Goal: Check status: Check status

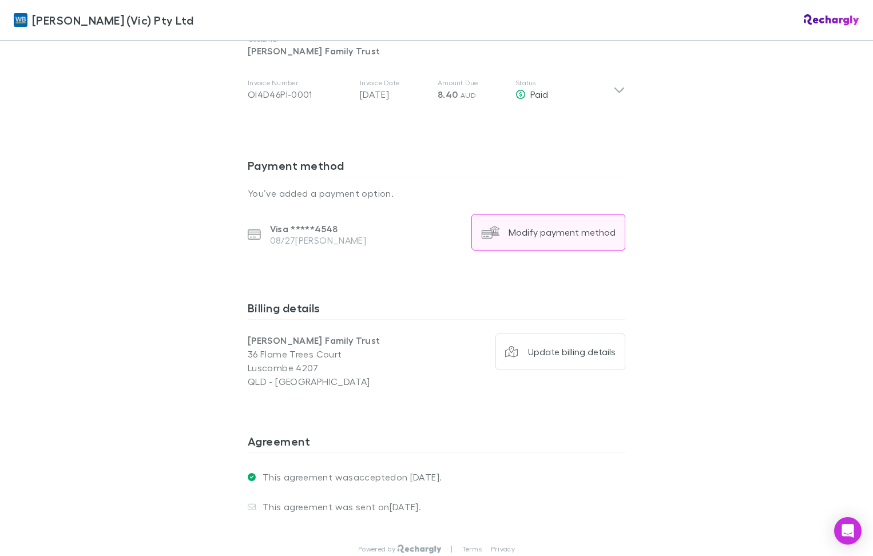
scroll to position [629, 0]
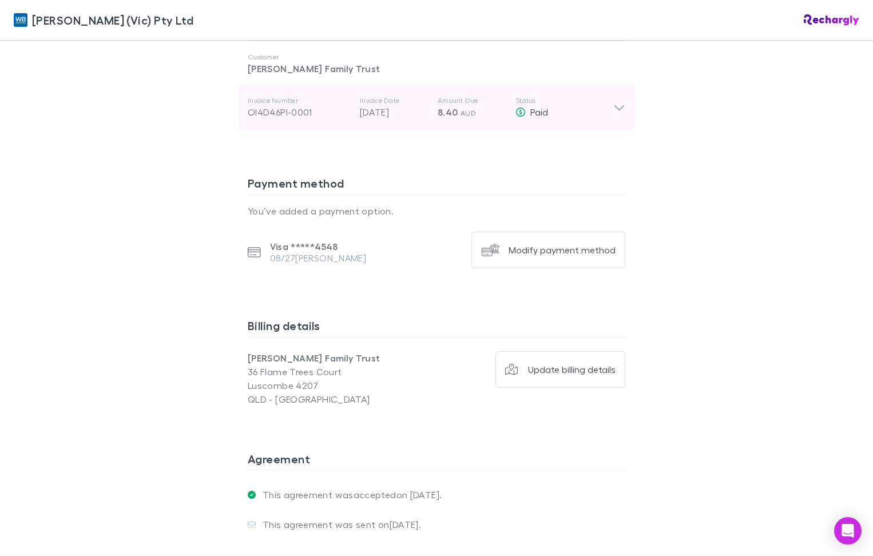
click at [602, 107] on div "Paid" at bounding box center [564, 112] width 98 height 14
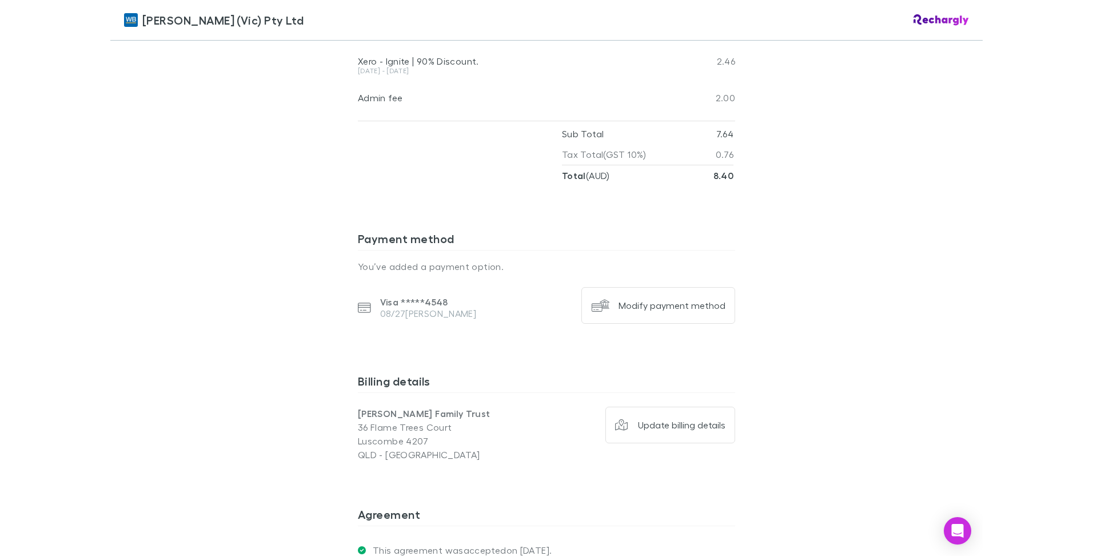
scroll to position [959, 0]
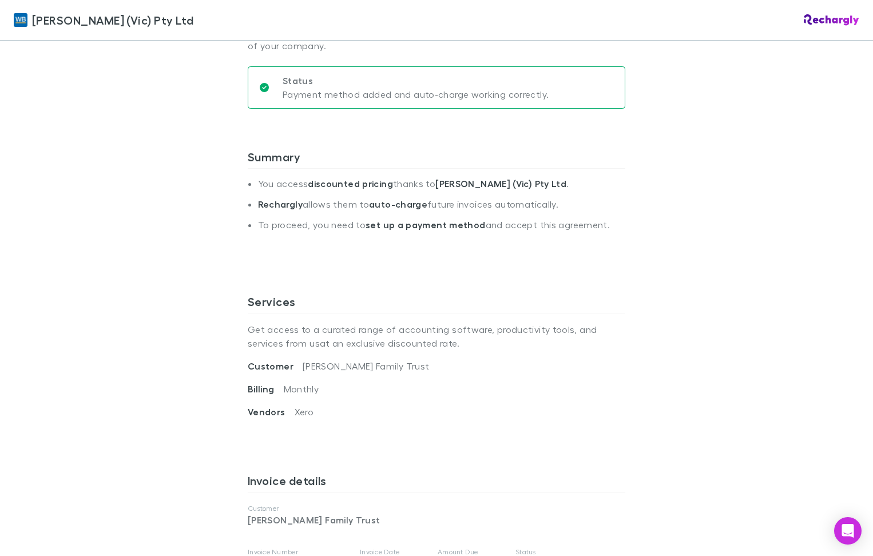
scroll to position [400, 0]
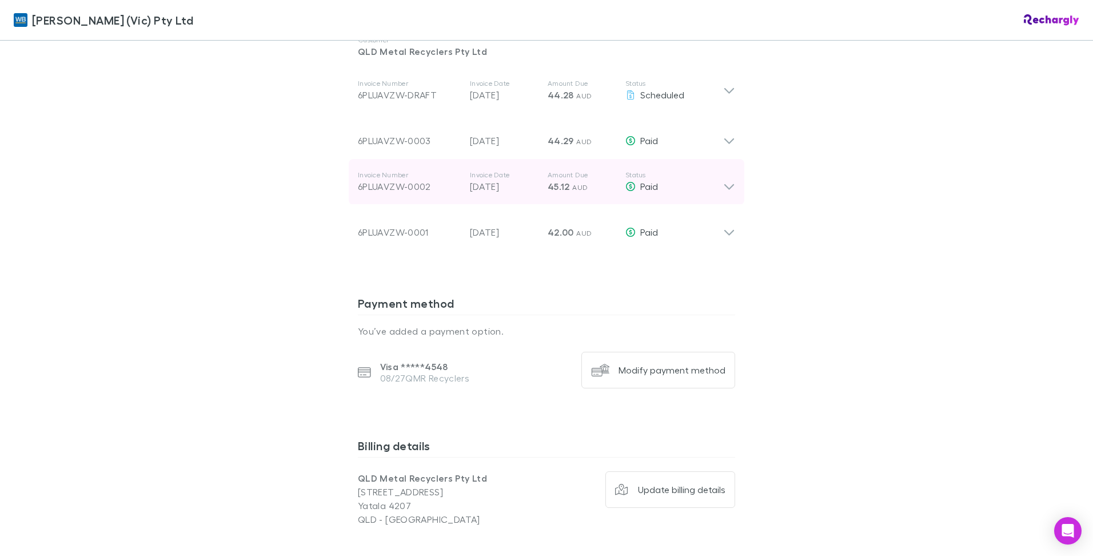
scroll to position [629, 0]
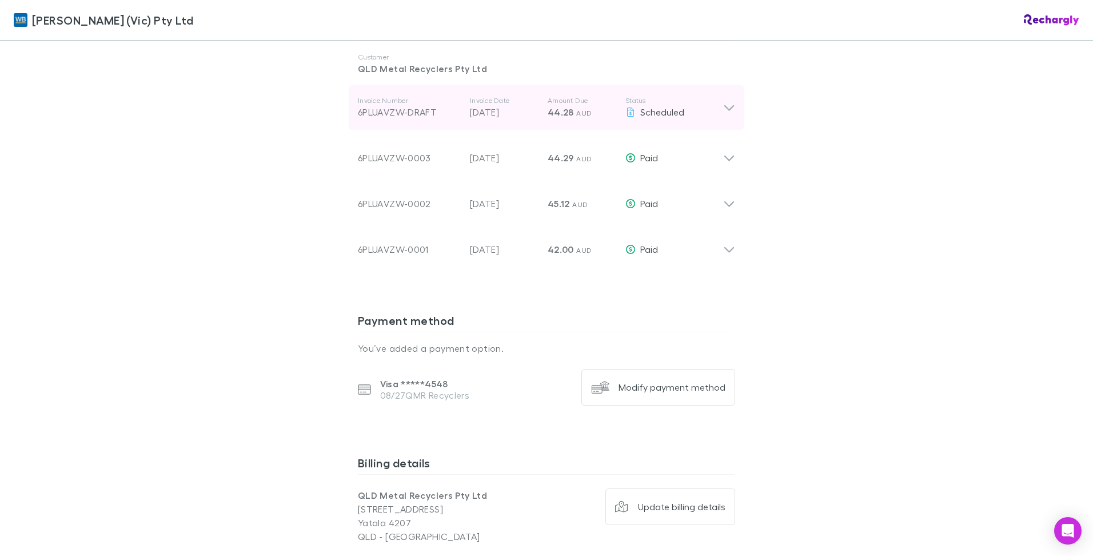
click at [728, 113] on icon at bounding box center [729, 108] width 12 height 14
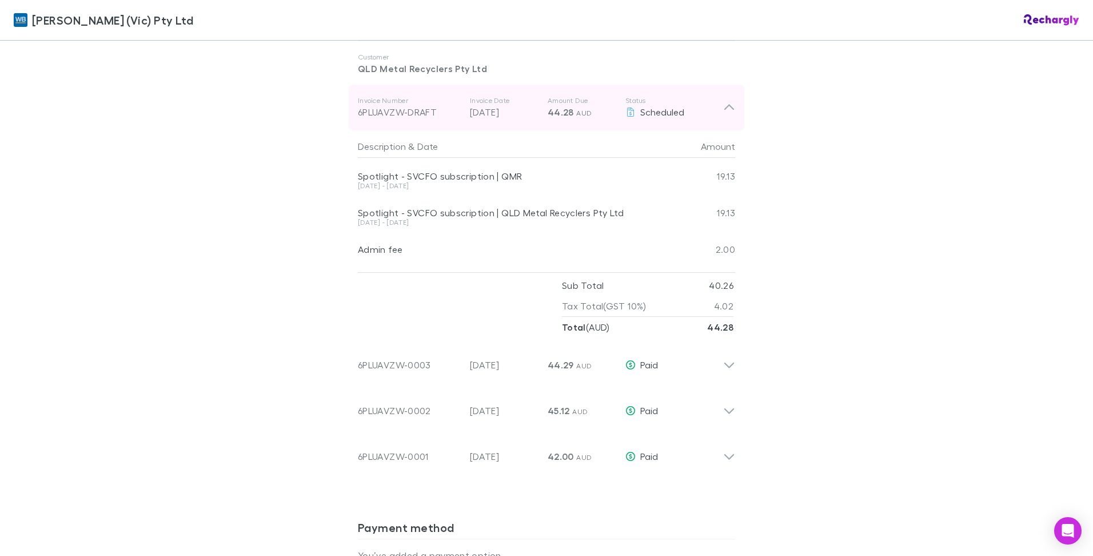
click at [725, 112] on icon at bounding box center [729, 108] width 12 height 14
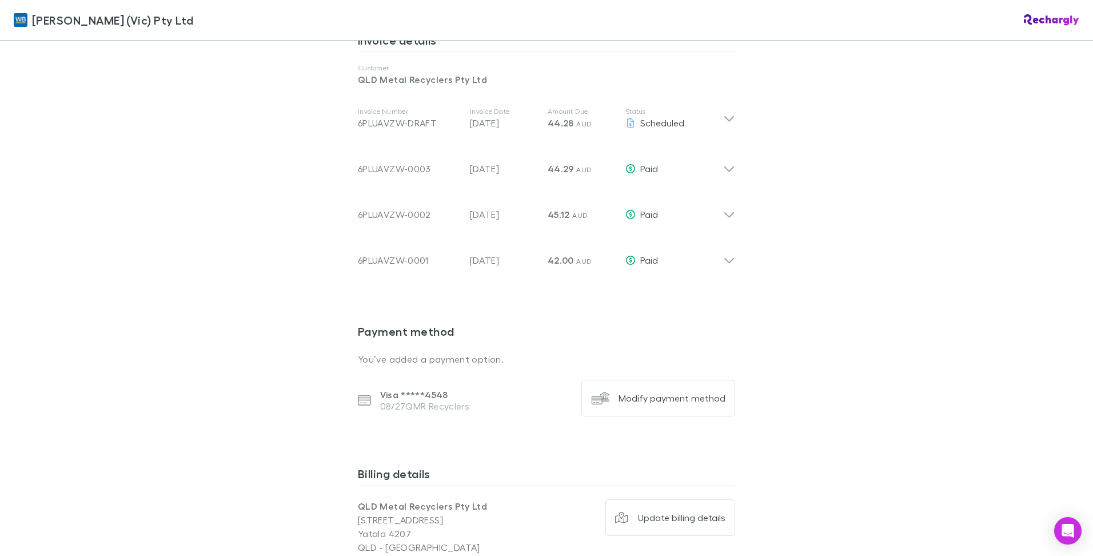
scroll to position [515, 0]
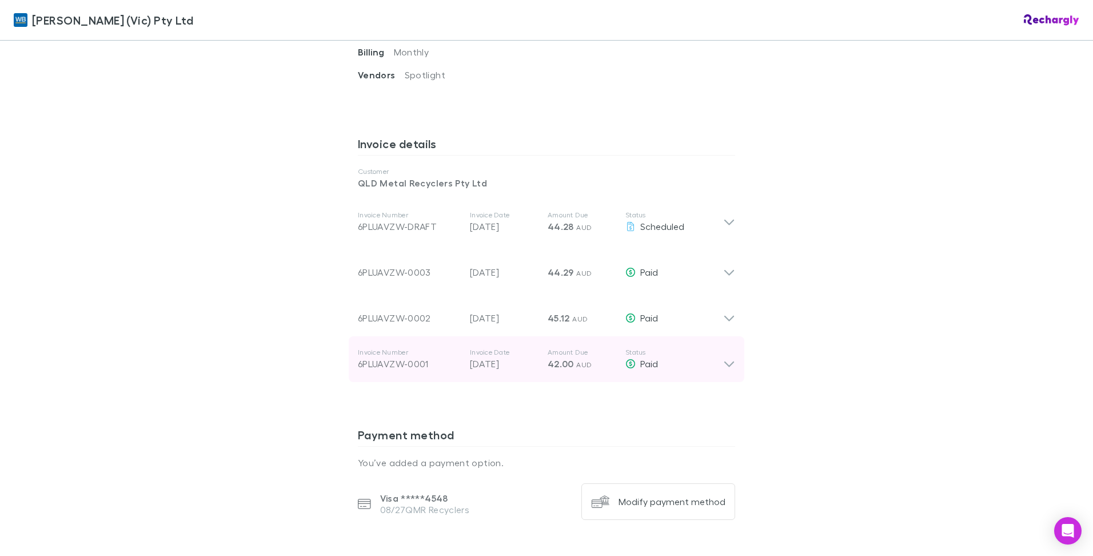
click at [731, 364] on icon at bounding box center [729, 359] width 12 height 23
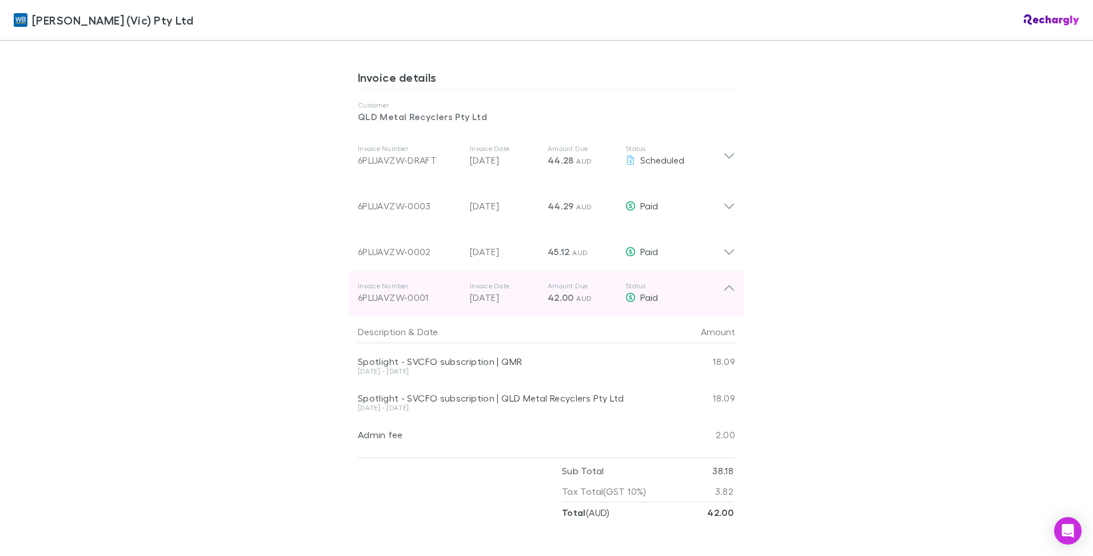
scroll to position [686, 0]
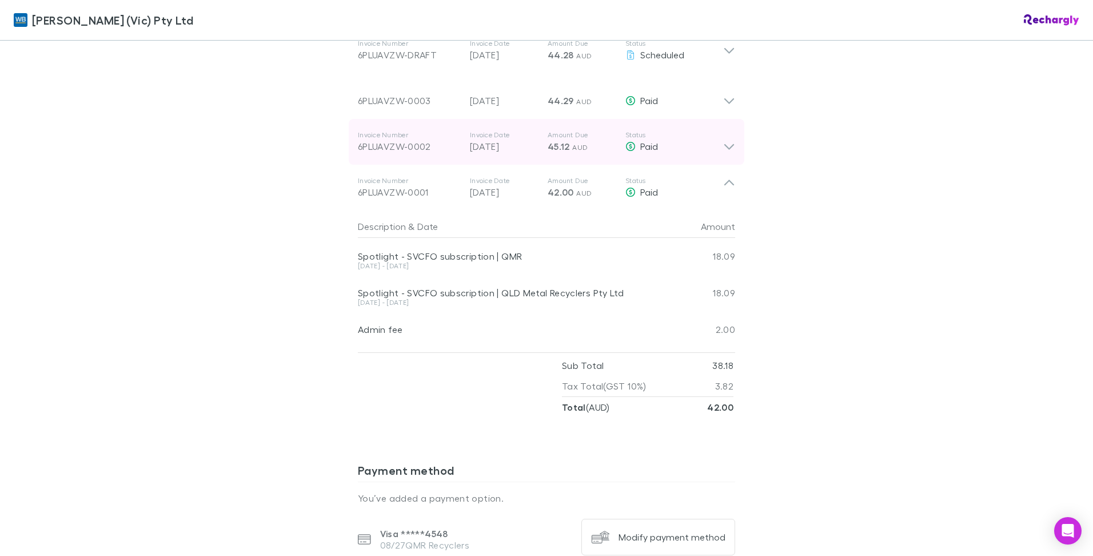
click at [726, 154] on div "Invoice Number 6PLUAVZW-0002 Invoice Date 28 Aug 2025 Amount Due 45.12 AUD Stat…" at bounding box center [547, 142] width 396 height 46
